Goal: Check status

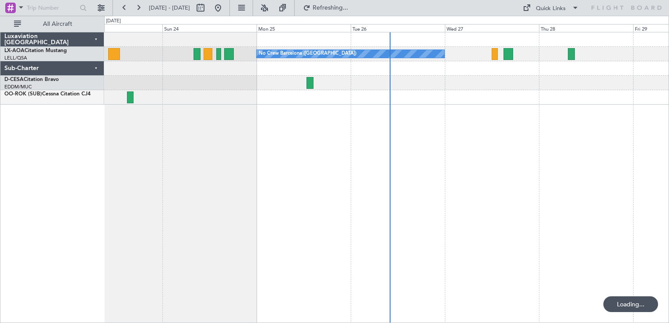
click at [225, 9] on button at bounding box center [218, 8] width 14 height 14
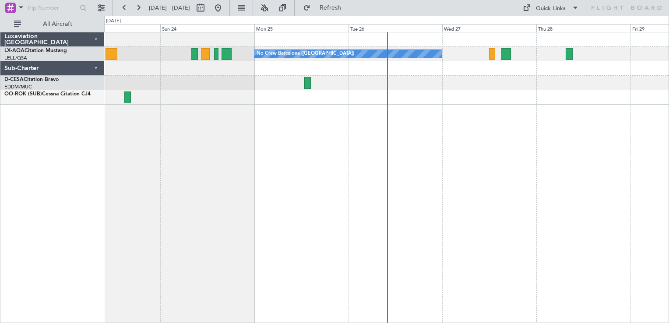
click at [425, 130] on div "No Crew Barcelona ([GEOGRAPHIC_DATA]) No Crew Sabadell" at bounding box center [386, 177] width 565 height 291
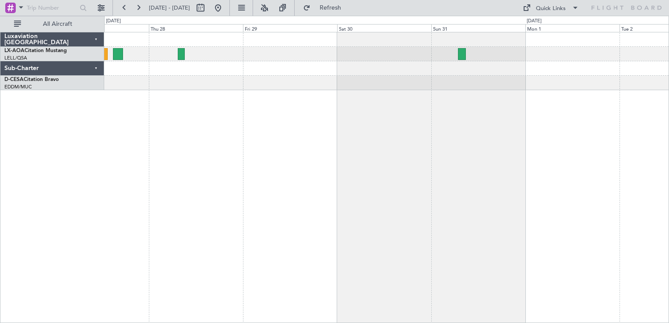
click at [219, 189] on div "No Crew Barcelona ([GEOGRAPHIC_DATA])" at bounding box center [386, 177] width 565 height 291
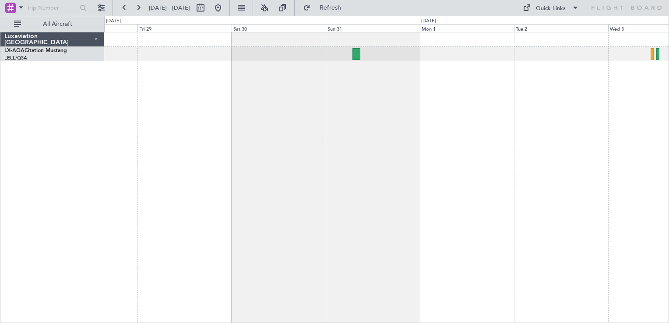
click at [355, 151] on div at bounding box center [386, 177] width 565 height 291
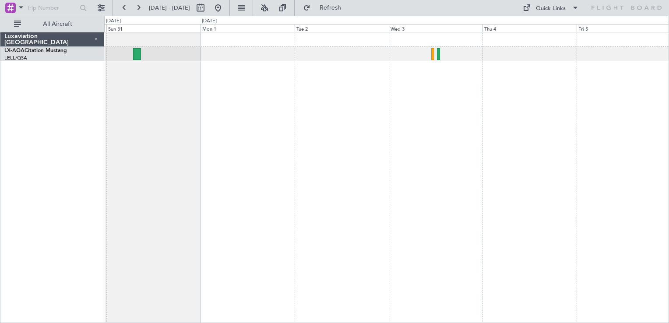
click at [426, 131] on div at bounding box center [386, 177] width 565 height 291
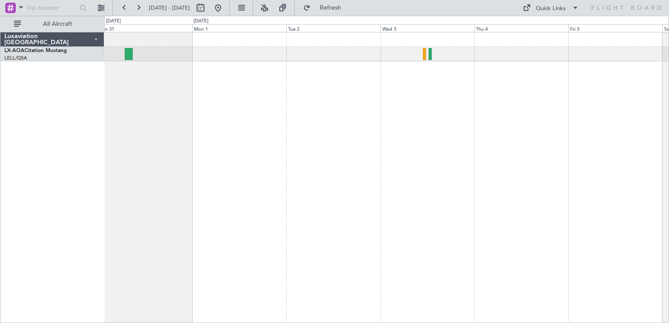
click at [347, 169] on div at bounding box center [386, 177] width 565 height 291
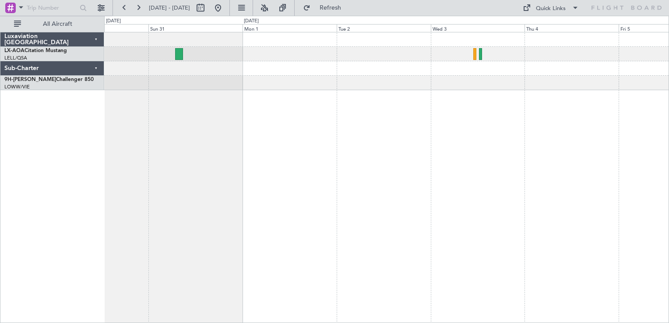
click at [495, 120] on div at bounding box center [386, 177] width 565 height 291
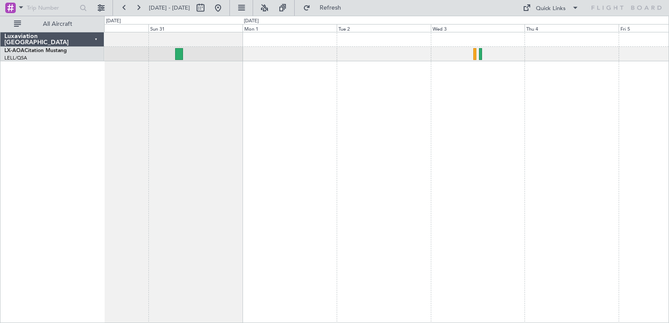
click at [271, 80] on div at bounding box center [386, 177] width 565 height 291
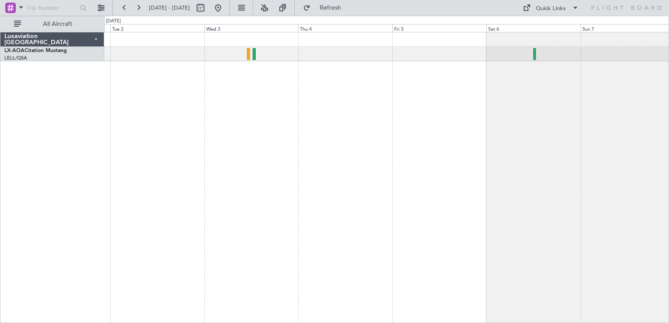
click at [422, 91] on div at bounding box center [386, 177] width 565 height 291
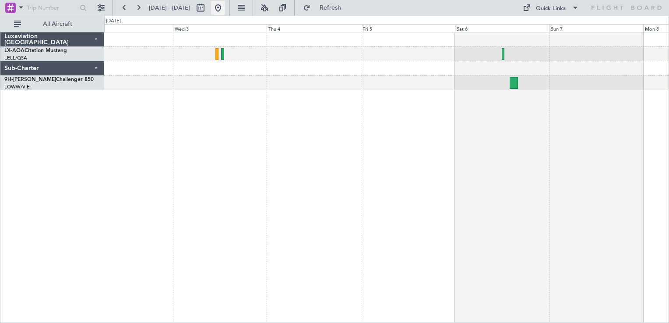
click at [225, 10] on button at bounding box center [218, 8] width 14 height 14
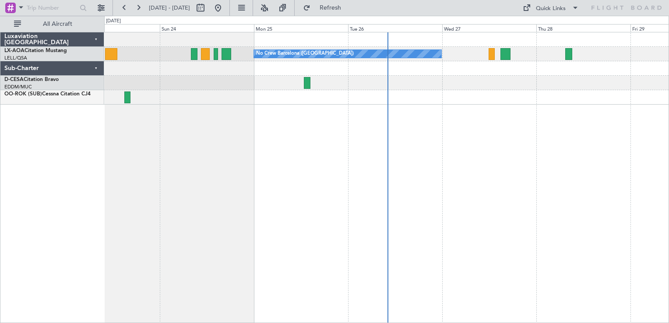
click at [478, 199] on div "No Crew Barcelona ([GEOGRAPHIC_DATA]) No Crew Sabadell" at bounding box center [386, 177] width 565 height 291
click at [225, 6] on button at bounding box center [218, 8] width 14 height 14
click at [466, 161] on div "No Crew Barcelona ([GEOGRAPHIC_DATA]) No Crew Sabadell" at bounding box center [386, 177] width 565 height 291
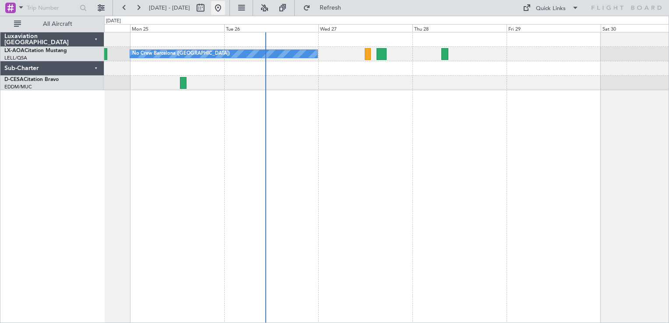
click at [225, 11] on button at bounding box center [218, 8] width 14 height 14
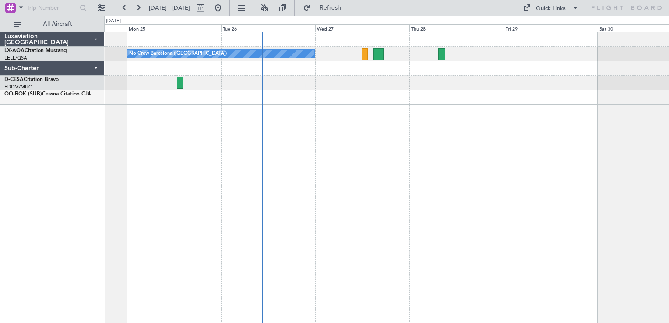
click at [337, 104] on div "No Crew Barcelona ([GEOGRAPHIC_DATA])" at bounding box center [386, 177] width 565 height 291
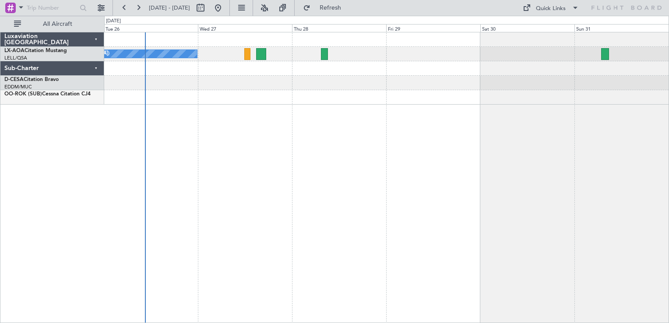
click at [310, 106] on div "No Crew Barcelona ([GEOGRAPHIC_DATA])" at bounding box center [386, 177] width 565 height 291
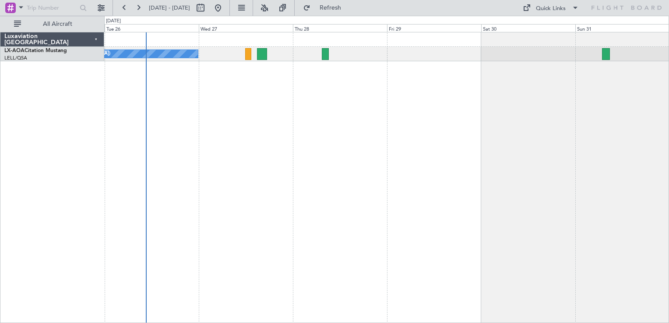
click at [330, 124] on div "No Crew Barcelona ([GEOGRAPHIC_DATA])" at bounding box center [386, 177] width 565 height 291
